Goal: Navigation & Orientation: Find specific page/section

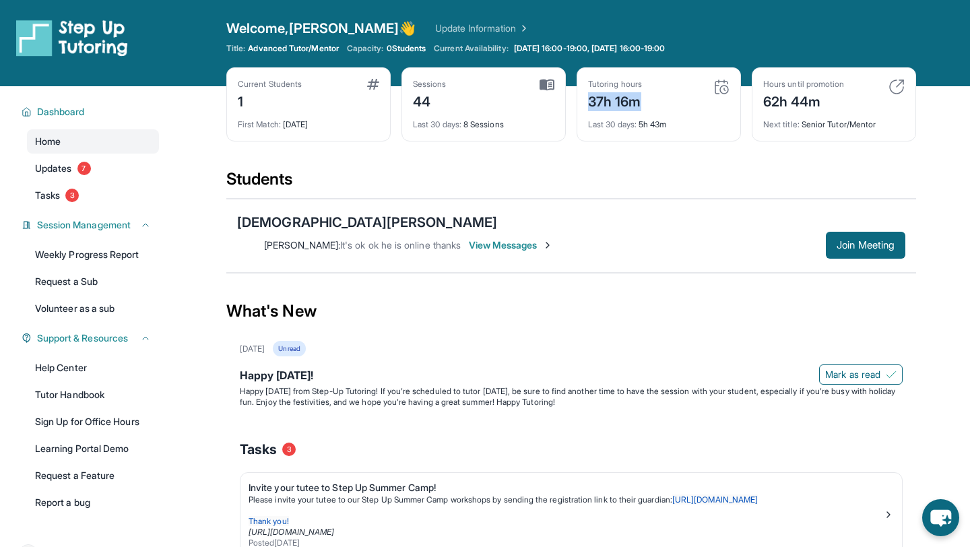
drag, startPoint x: 577, startPoint y: 99, endPoint x: 672, endPoint y: 100, distance: 95.0
click at [672, 100] on div "Tutoring hours 37h 16m Last 30 days : 5h 43m" at bounding box center [659, 104] width 164 height 74
drag, startPoint x: 638, startPoint y: 125, endPoint x: 703, endPoint y: 125, distance: 65.4
click at [709, 125] on div "Last 30 days : 5h 43m" at bounding box center [658, 120] width 141 height 19
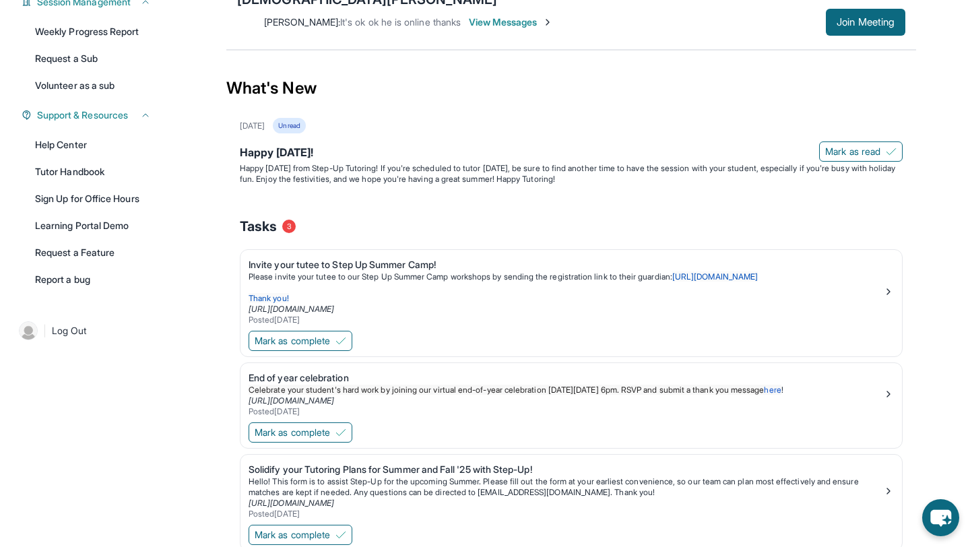
scroll to position [259, 0]
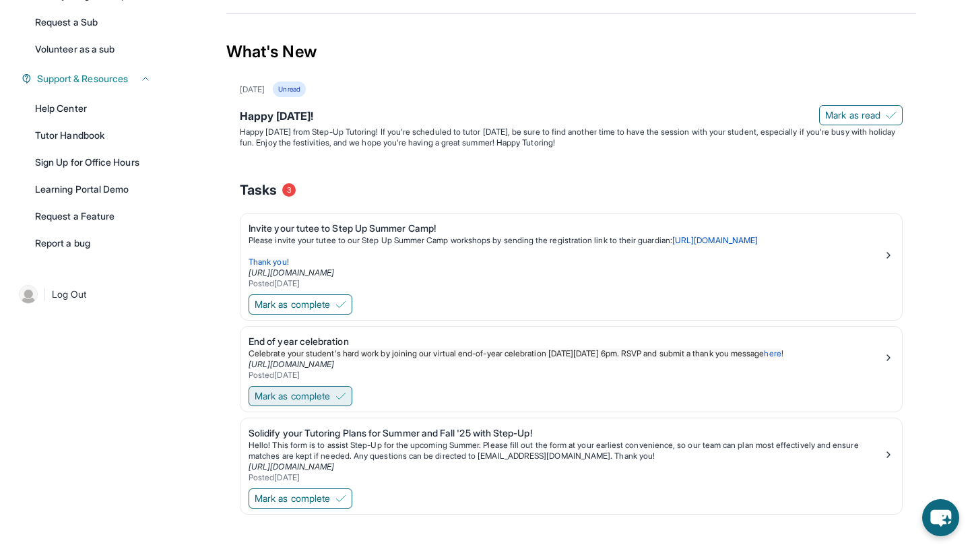
click at [327, 386] on button "Mark as complete" at bounding box center [301, 396] width 104 height 20
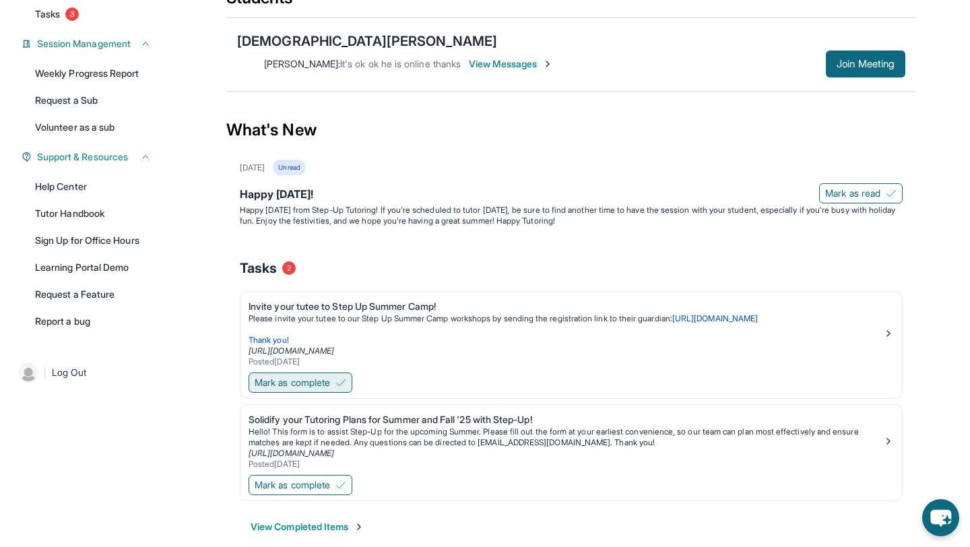
click at [325, 376] on span "Mark as complete" at bounding box center [292, 382] width 75 height 13
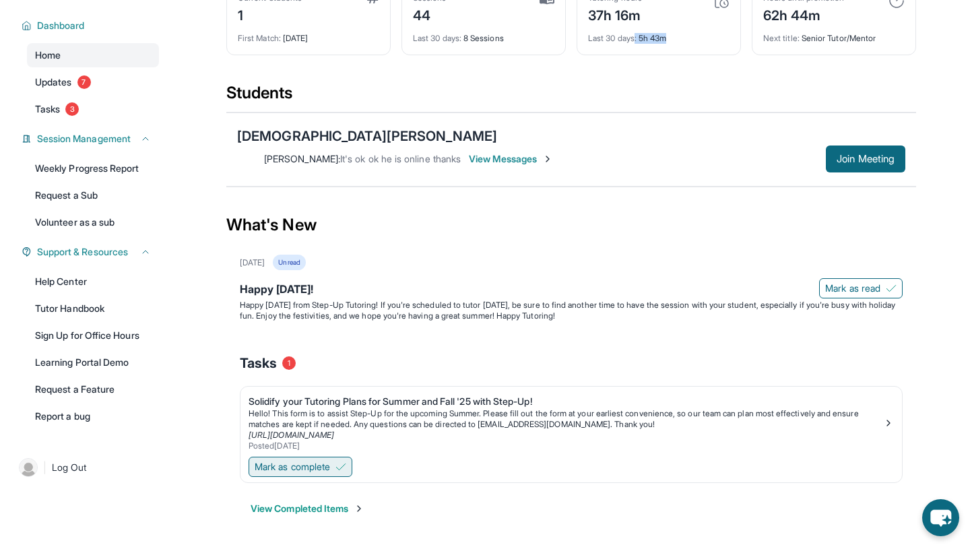
click at [324, 460] on span "Mark as complete" at bounding box center [292, 466] width 75 height 13
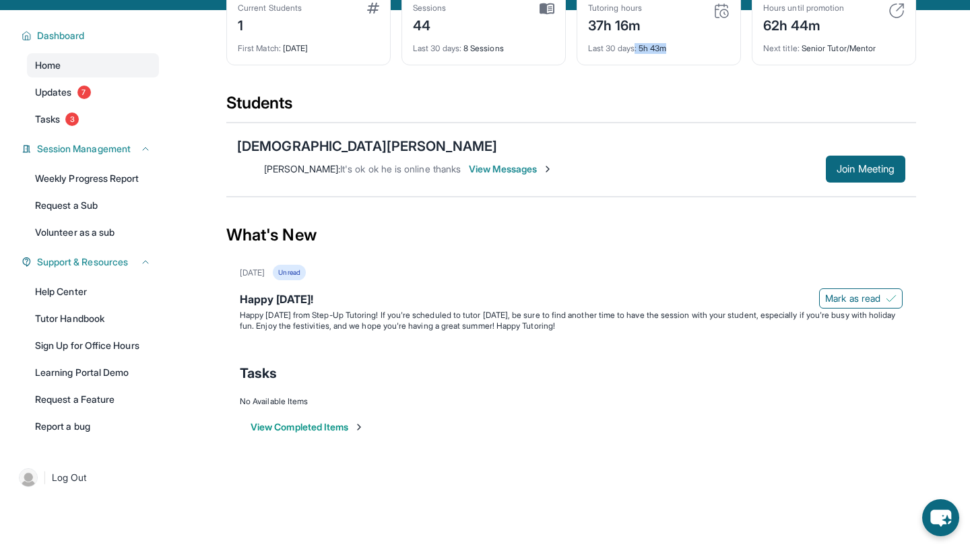
scroll to position [0, 0]
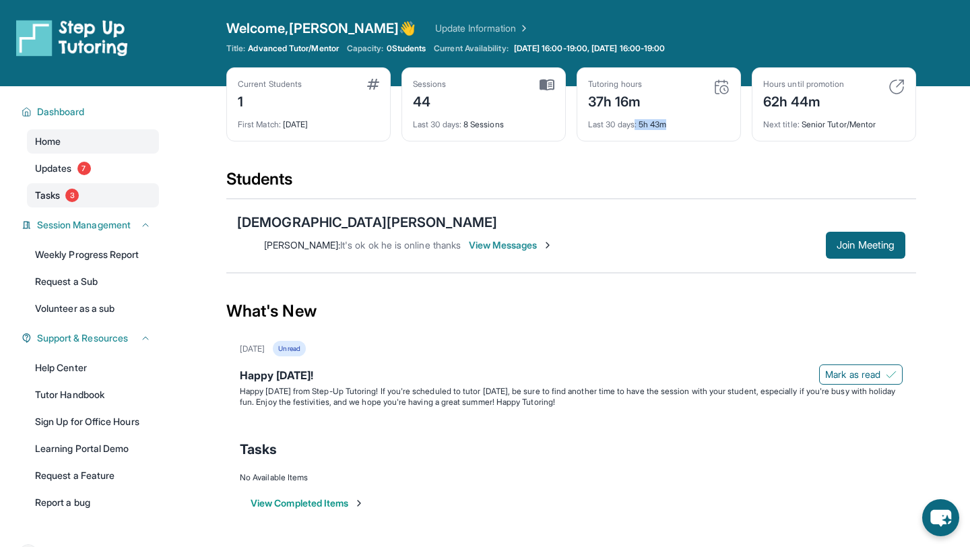
click at [53, 202] on link "Tasks 3" at bounding box center [93, 195] width 132 height 24
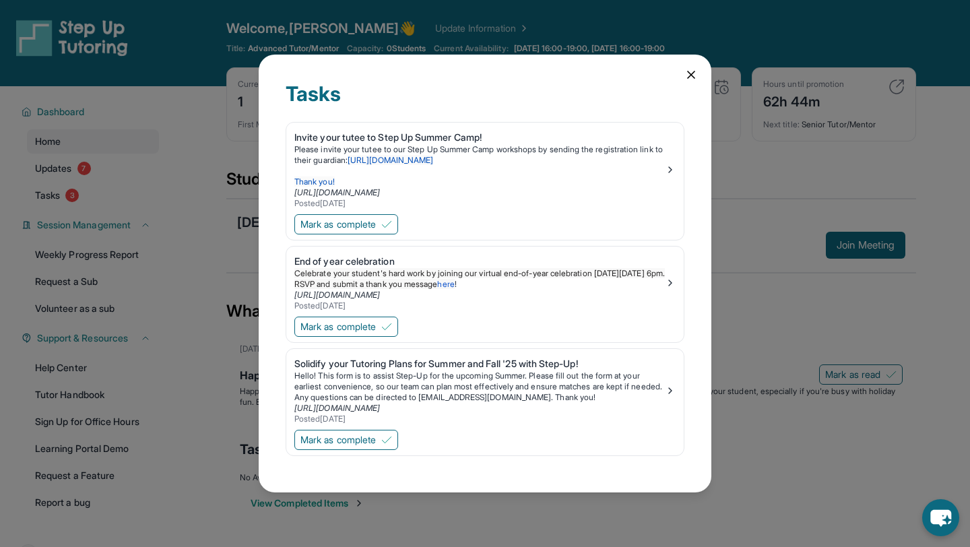
click at [33, 160] on div "Tasks Invite your tutee to Step Up Summer Camp! Please invite your tutee to our…" at bounding box center [485, 273] width 970 height 547
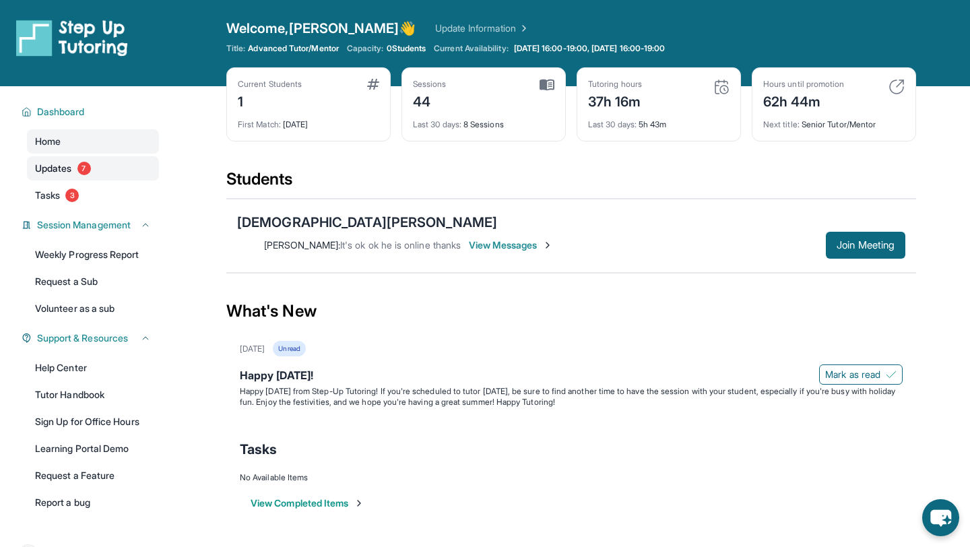
click at [51, 172] on span "Updates" at bounding box center [53, 168] width 37 height 13
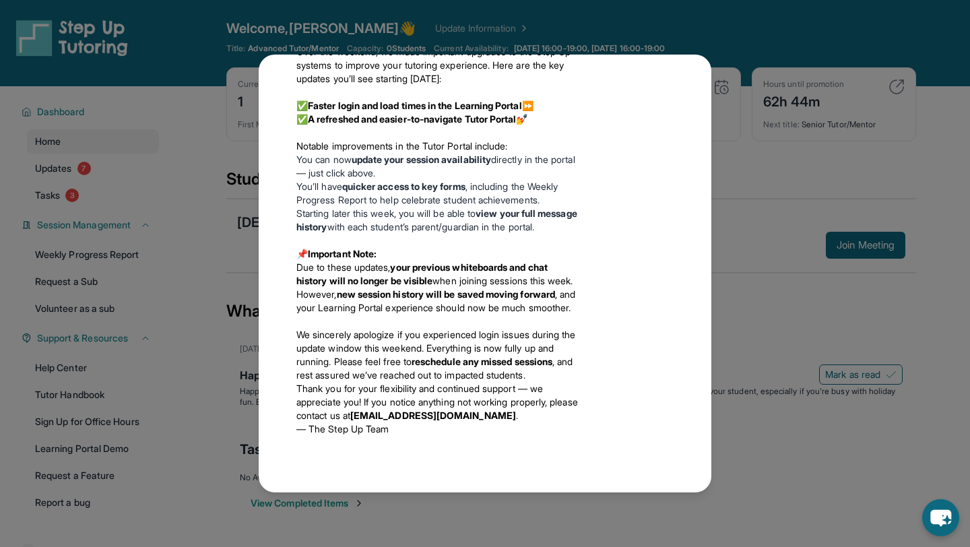
scroll to position [1648, 0]
click at [193, 199] on div "Updates [DATE] Happy [DATE]! Happy [DATE] from Step-Up Tutoring! If you're sche…" at bounding box center [485, 273] width 970 height 547
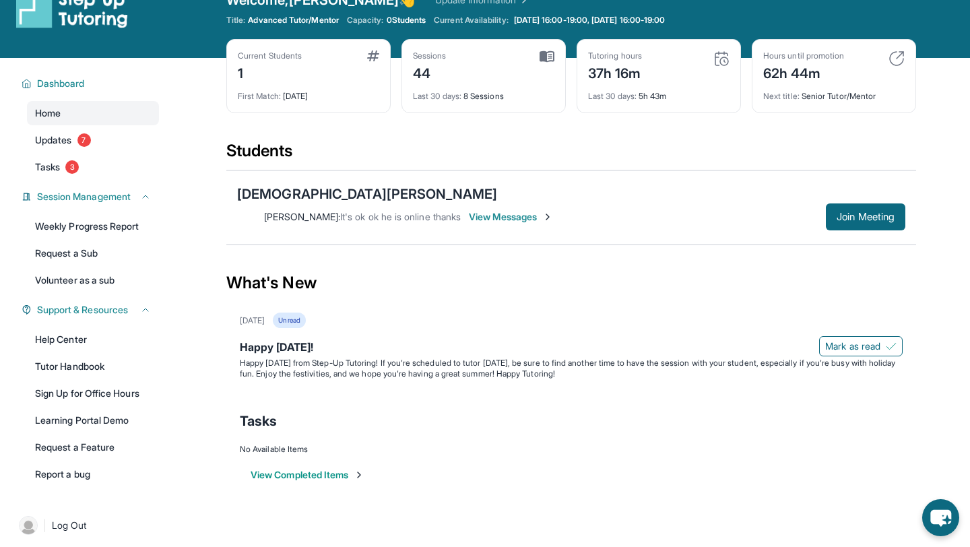
scroll to position [0, 0]
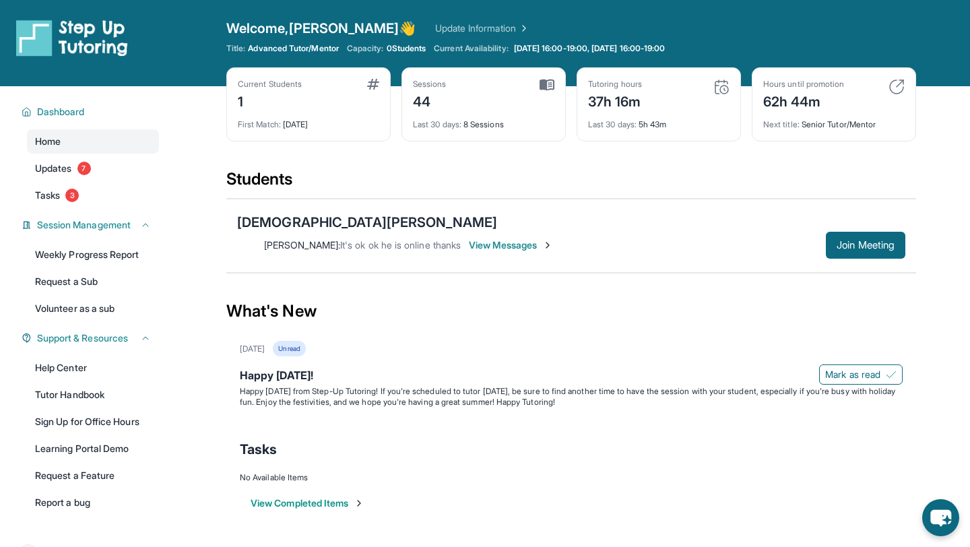
click at [899, 80] on img at bounding box center [897, 87] width 16 height 16
drag, startPoint x: 760, startPoint y: 79, endPoint x: 825, endPoint y: 106, distance: 71.0
click at [825, 106] on div "Hours until promotion 62h 44m Next title : Senior Tutor/Mentor" at bounding box center [834, 104] width 164 height 74
click at [285, 51] on span "Advanced Tutor/Mentor" at bounding box center [293, 48] width 90 height 11
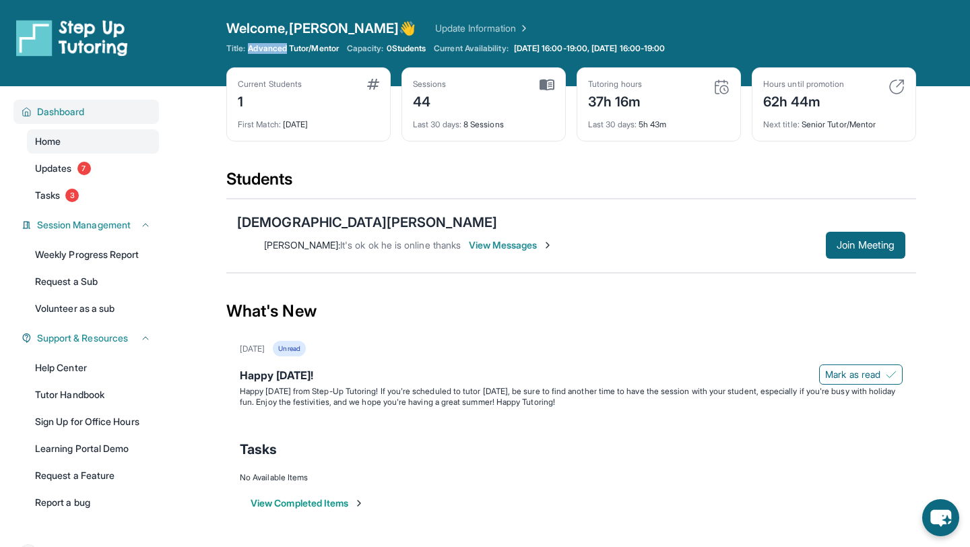
click at [57, 106] on span "Dashboard" at bounding box center [61, 111] width 48 height 13
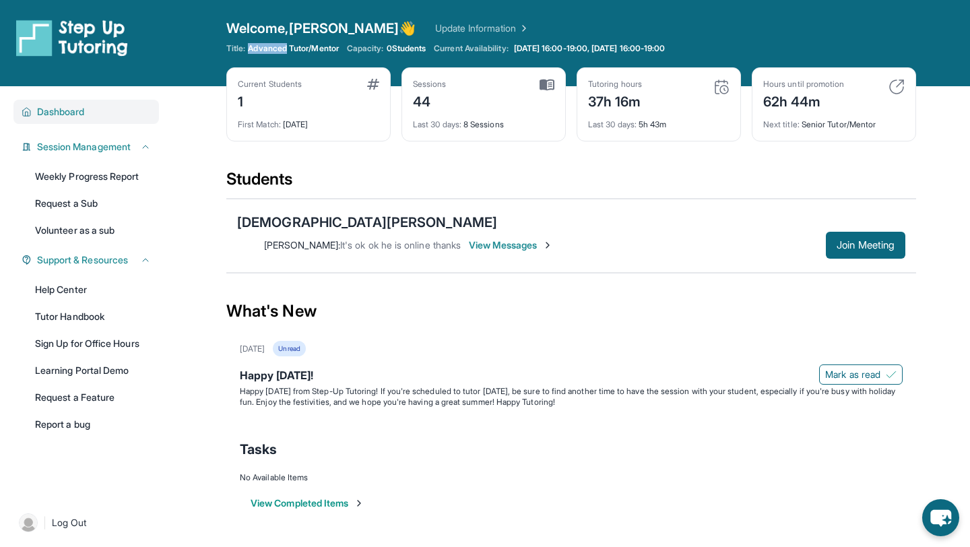
click at [58, 106] on span "Dashboard" at bounding box center [61, 111] width 48 height 13
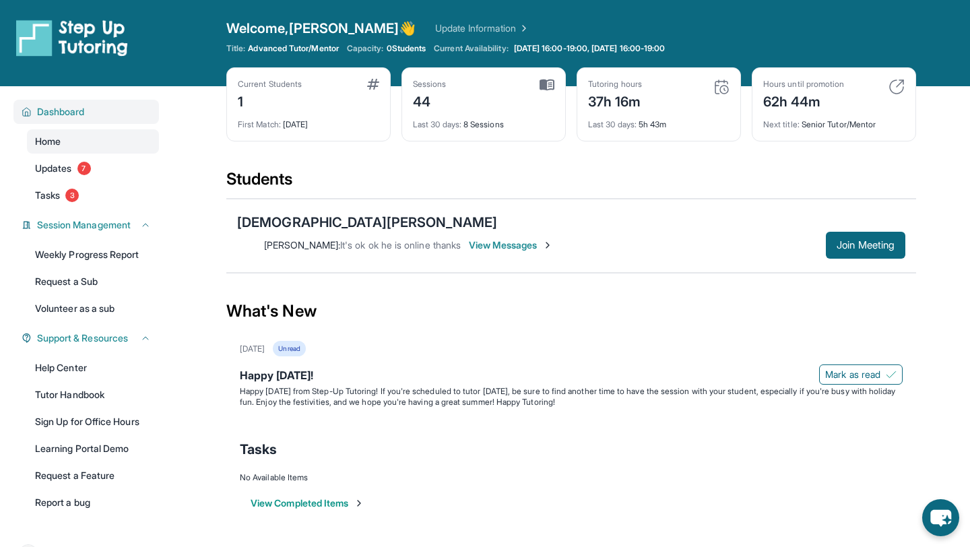
click at [20, 106] on div "Dashboard" at bounding box center [86, 112] width 146 height 24
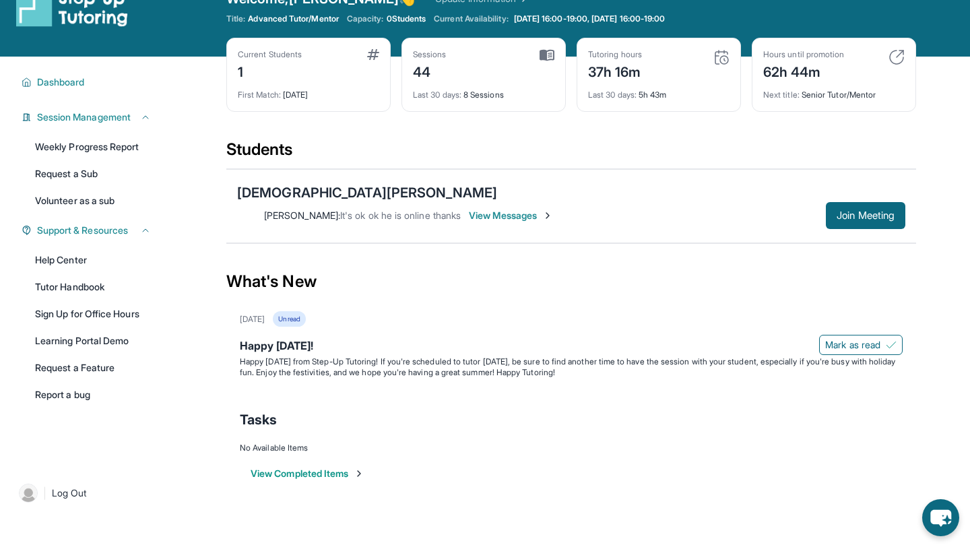
scroll to position [30, 0]
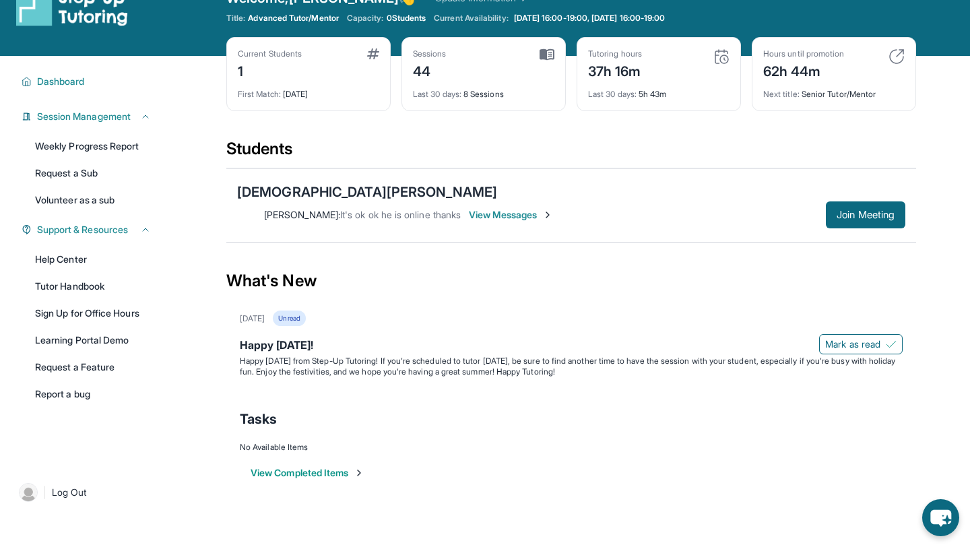
click at [553, 208] on span "View Messages" at bounding box center [511, 214] width 84 height 13
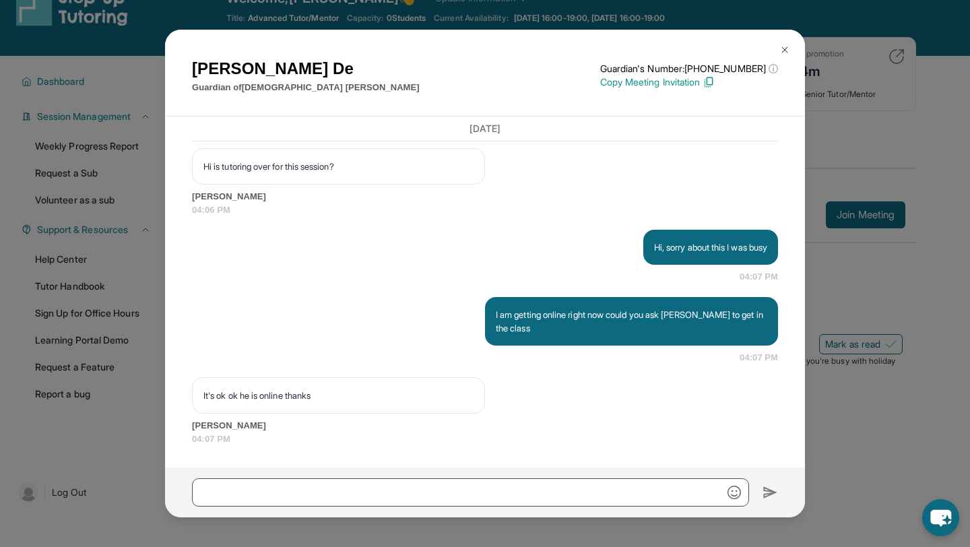
scroll to position [15852, 0]
click at [788, 47] on img at bounding box center [785, 49] width 11 height 11
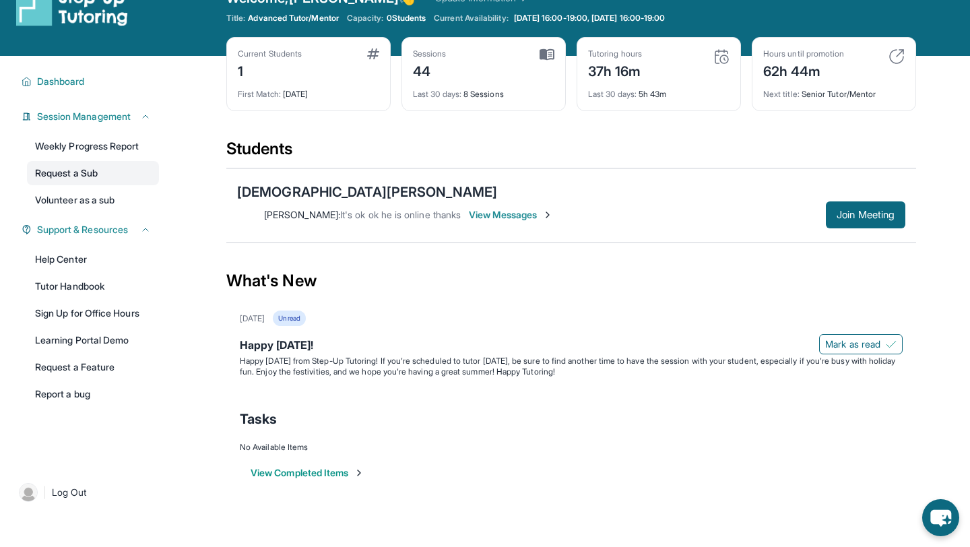
scroll to position [0, 0]
